Goal: Find specific page/section: Find specific page/section

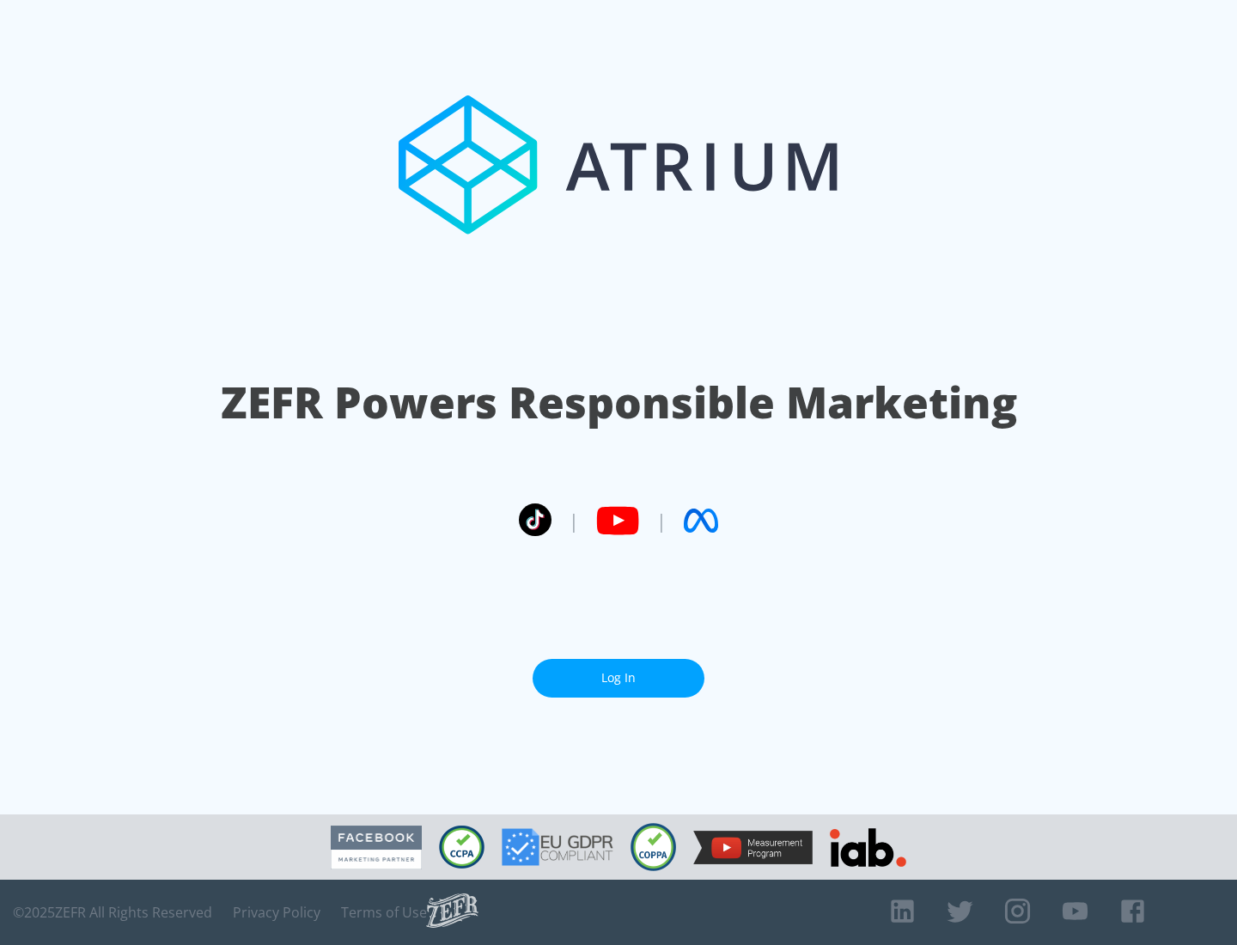
click at [618, 671] on link "Log In" at bounding box center [618, 678] width 172 height 39
